Goal: Information Seeking & Learning: Learn about a topic

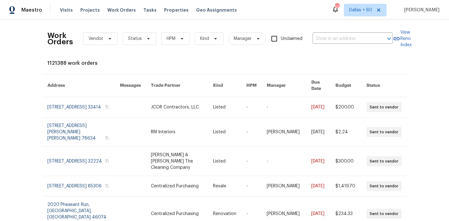
click at [329, 44] on div "Work Orders Vendor Status HPM Kind Manager Unclaimed ​" at bounding box center [220, 39] width 346 height 28
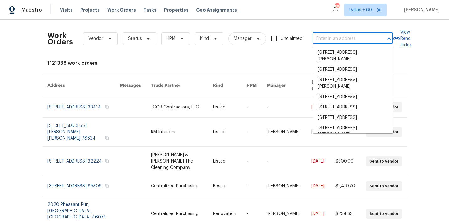
click at [329, 35] on input "text" at bounding box center [344, 39] width 63 height 10
paste input "[STREET_ADDRESS][US_STATE]"
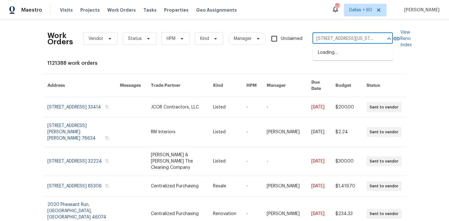
scroll to position [0, 26]
type input "[STREET_ADDRESS][US_STATE]"
click at [330, 54] on li "[STREET_ADDRESS][US_STATE]" at bounding box center [353, 52] width 80 height 10
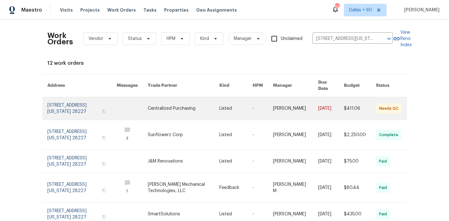
click at [149, 98] on link at bounding box center [184, 108] width 72 height 23
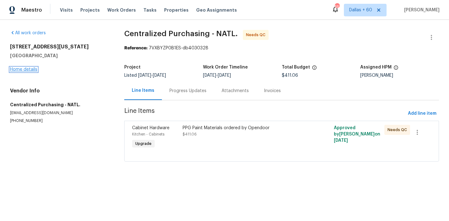
click at [27, 70] on link "Home details" at bounding box center [23, 69] width 27 height 4
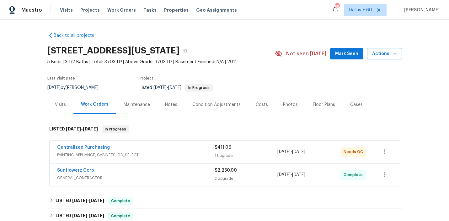
click at [165, 150] on div "Centralized Purchasing" at bounding box center [136, 148] width 158 height 8
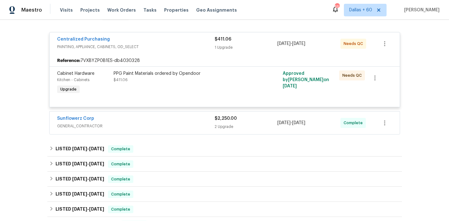
scroll to position [113, 0]
click at [164, 118] on div "Sunflowerz Corp" at bounding box center [136, 119] width 158 height 8
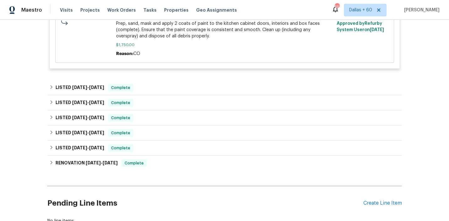
scroll to position [331, 0]
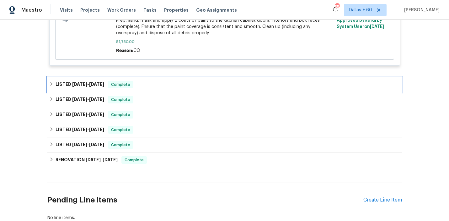
click at [156, 83] on div "LISTED [DATE] - [DATE] Complete" at bounding box center [224, 85] width 351 height 8
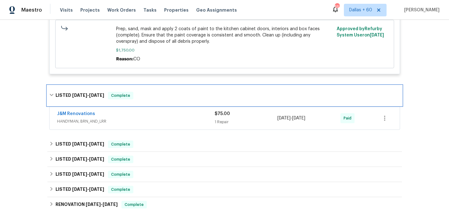
scroll to position [324, 0]
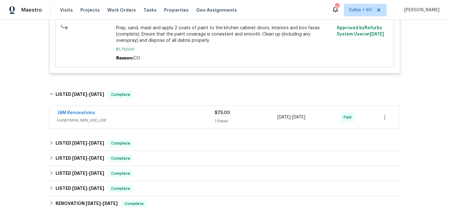
click at [160, 115] on div "J&M Renovations" at bounding box center [136, 114] width 158 height 8
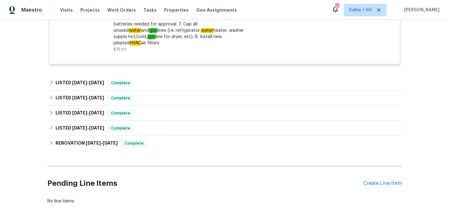
scroll to position [534, 0]
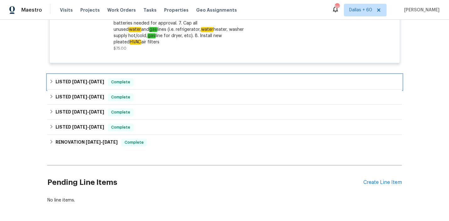
click at [179, 78] on div "LISTED [DATE] - [DATE] Complete" at bounding box center [224, 82] width 351 height 8
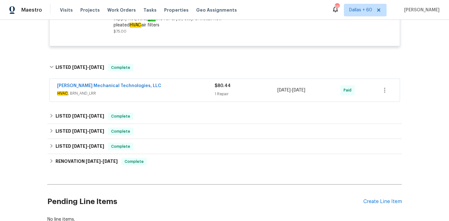
click at [179, 83] on div "[PERSON_NAME] Mechanical Technologies, LLC" at bounding box center [136, 87] width 158 height 8
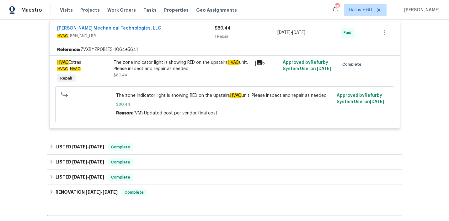
scroll to position [641, 0]
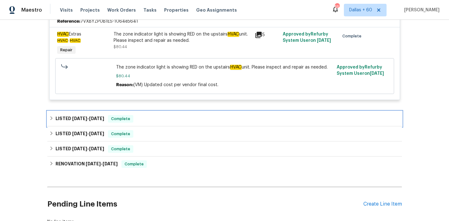
click at [166, 111] on div "LISTED [DATE] - [DATE] Complete" at bounding box center [224, 118] width 355 height 15
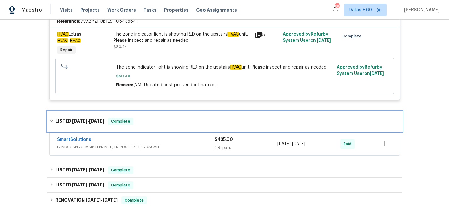
scroll to position [681, 0]
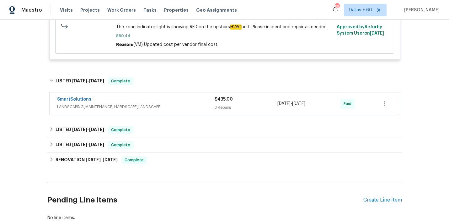
click at [168, 104] on span "LANDSCAPING_MAINTENANCE, HARDSCAPE_LANDSCAPE" at bounding box center [136, 107] width 158 height 6
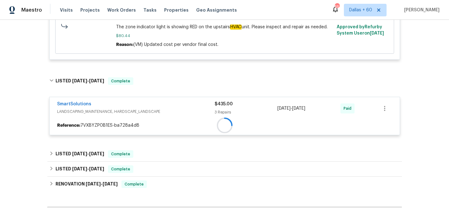
scroll to position [730, 0]
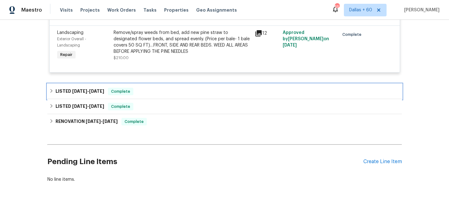
click at [169, 90] on div "LISTED [DATE] - [DATE] Complete" at bounding box center [224, 92] width 351 height 8
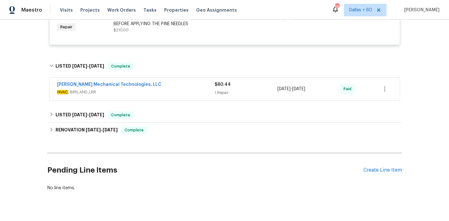
click at [169, 90] on span "HVAC , BRN_AND_LRR" at bounding box center [136, 92] width 158 height 6
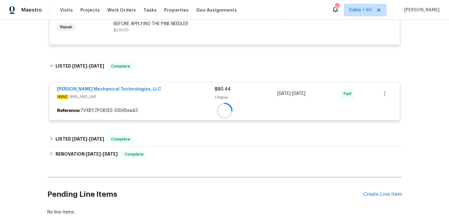
scroll to position [959, 0]
